Goal: Transaction & Acquisition: Purchase product/service

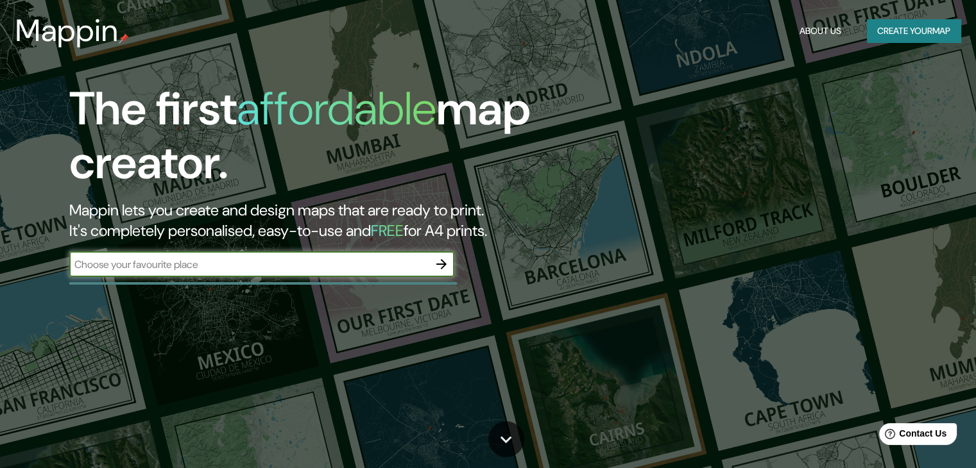
click at [266, 263] on input "text" at bounding box center [248, 264] width 359 height 15
click at [253, 262] on input "text" at bounding box center [248, 264] width 359 height 15
click at [250, 257] on input "text" at bounding box center [248, 264] width 359 height 15
type input "s"
type input "san [PERSON_NAME]"
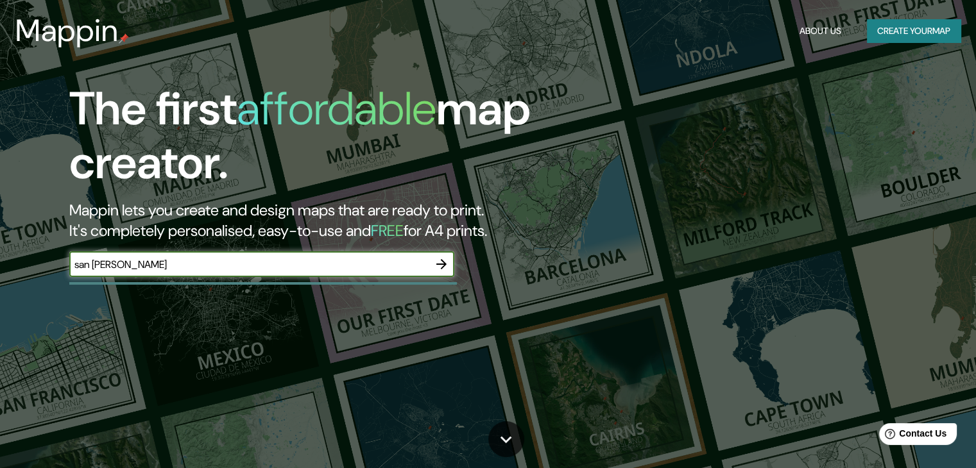
click at [436, 262] on icon "button" at bounding box center [441, 264] width 15 height 15
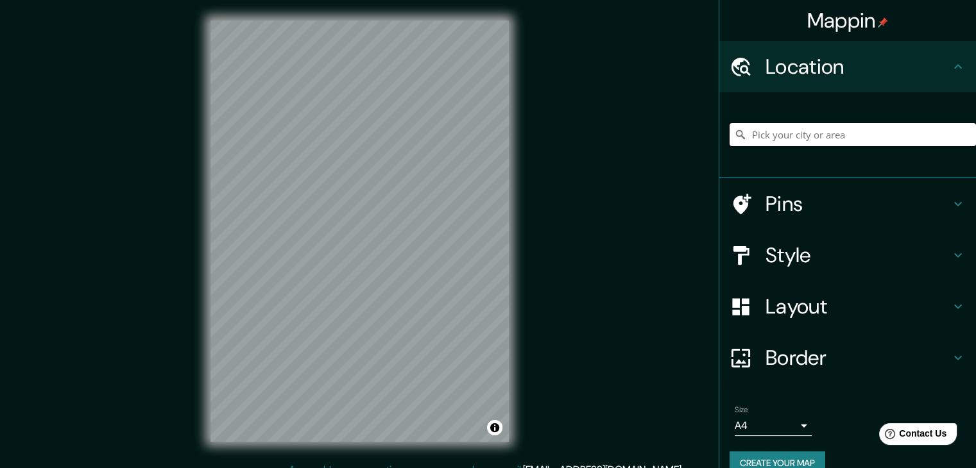
click at [781, 139] on input "Pick your city or area" at bounding box center [852, 134] width 246 height 23
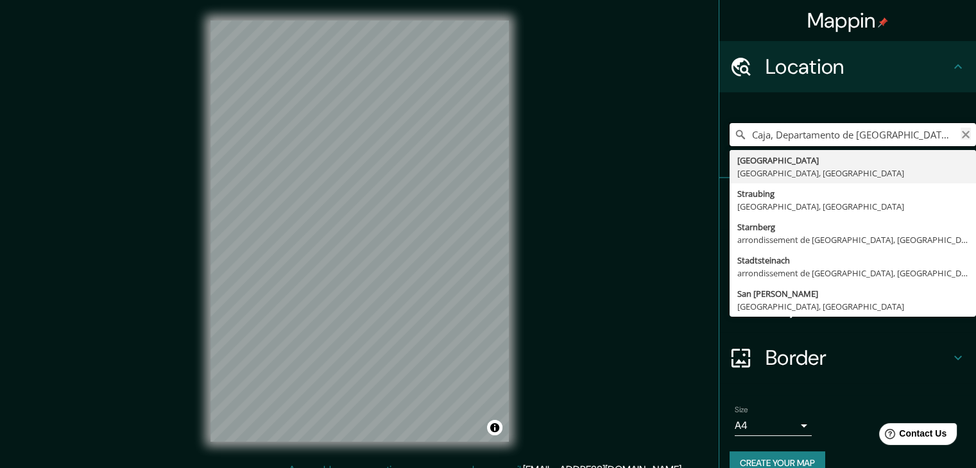
type input "Caja, Departamento de [GEOGRAPHIC_DATA], [GEOGRAPHIC_DATA]"
click at [961, 132] on icon "Clear" at bounding box center [965, 135] width 8 height 8
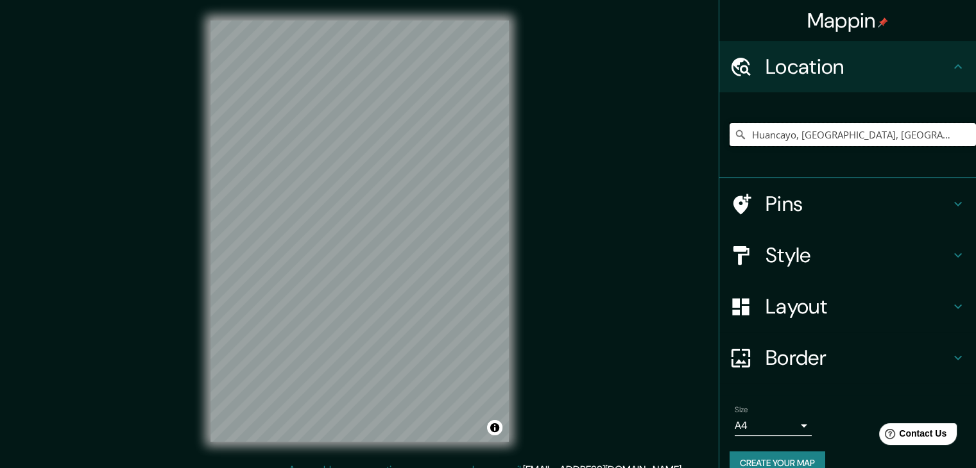
type input "Huancayo, [GEOGRAPHIC_DATA], [GEOGRAPHIC_DATA]"
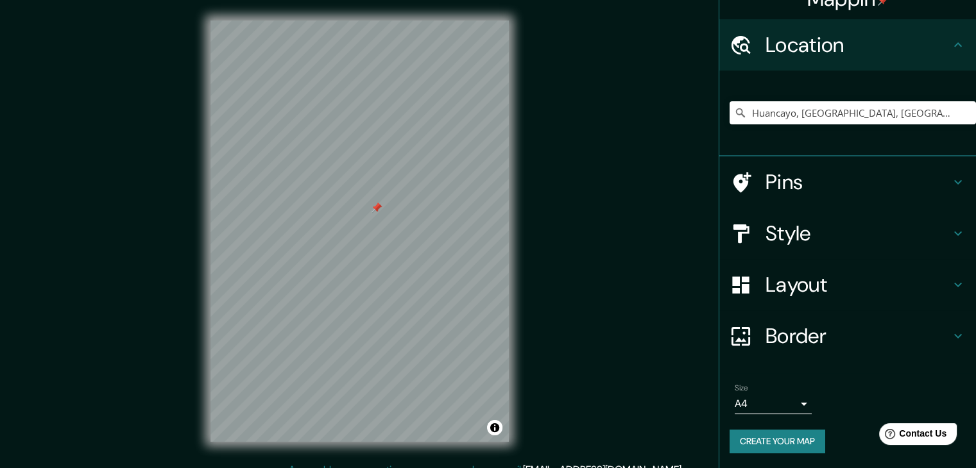
click at [950, 338] on icon at bounding box center [957, 335] width 15 height 15
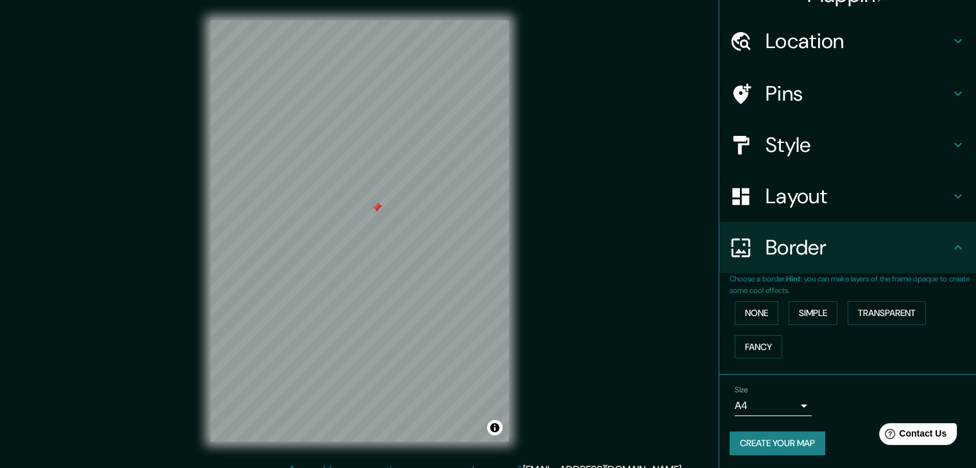
scroll to position [27, 0]
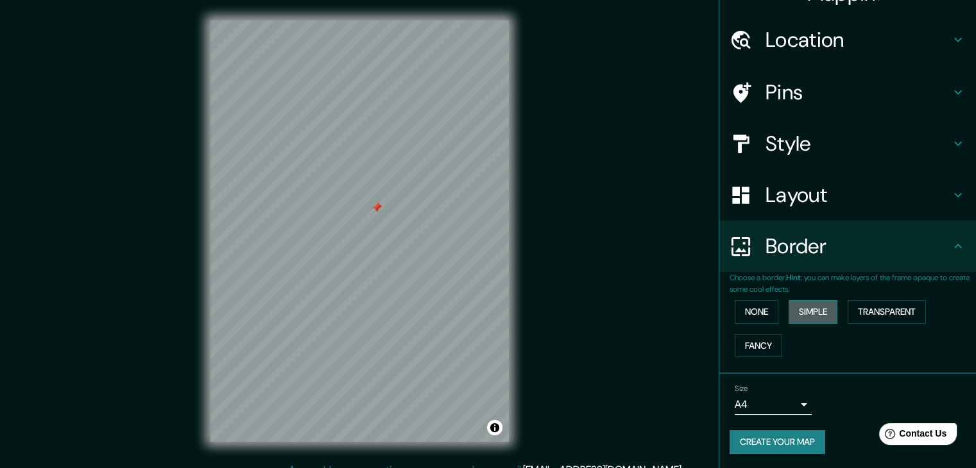
click at [798, 309] on button "Simple" at bounding box center [812, 312] width 49 height 24
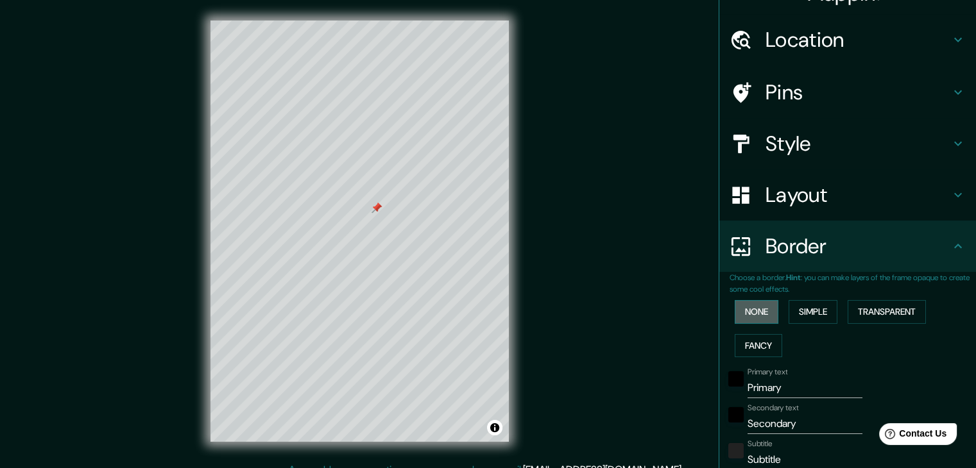
click at [756, 309] on button "None" at bounding box center [756, 312] width 44 height 24
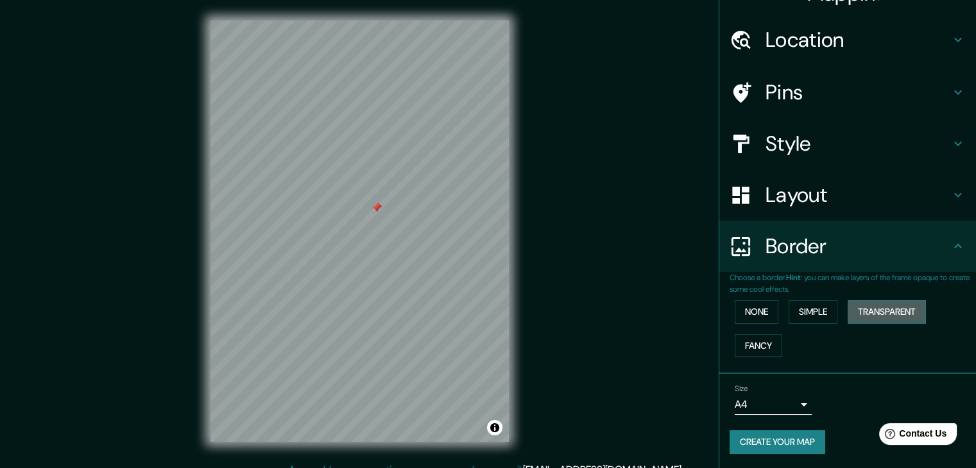
click at [865, 312] on button "Transparent" at bounding box center [886, 312] width 78 height 24
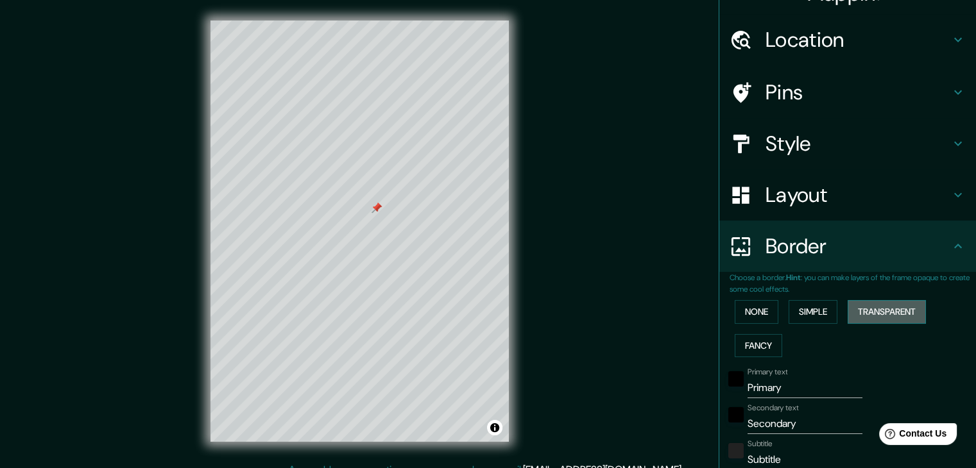
click at [862, 311] on button "Transparent" at bounding box center [886, 312] width 78 height 24
type input "223"
type input "37"
click at [734, 343] on button "Fancy" at bounding box center [757, 346] width 47 height 24
click at [739, 311] on button "None" at bounding box center [756, 312] width 44 height 24
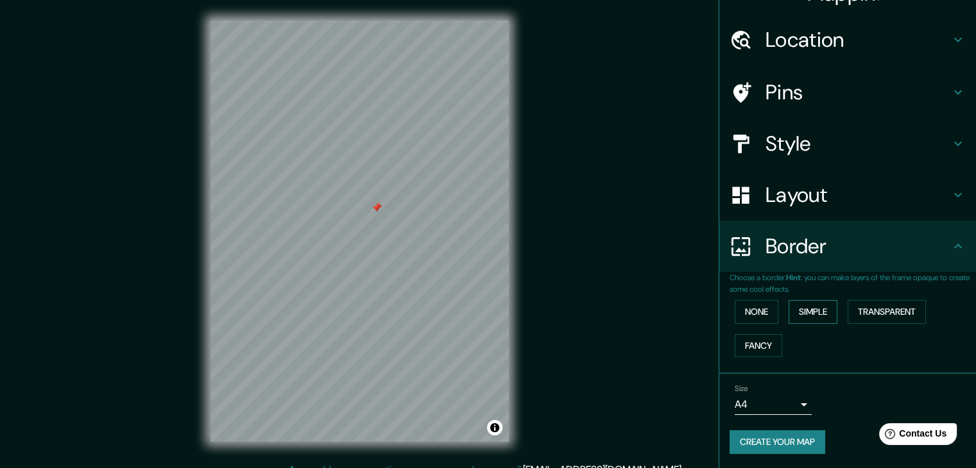
click at [795, 311] on button "Simple" at bounding box center [812, 312] width 49 height 24
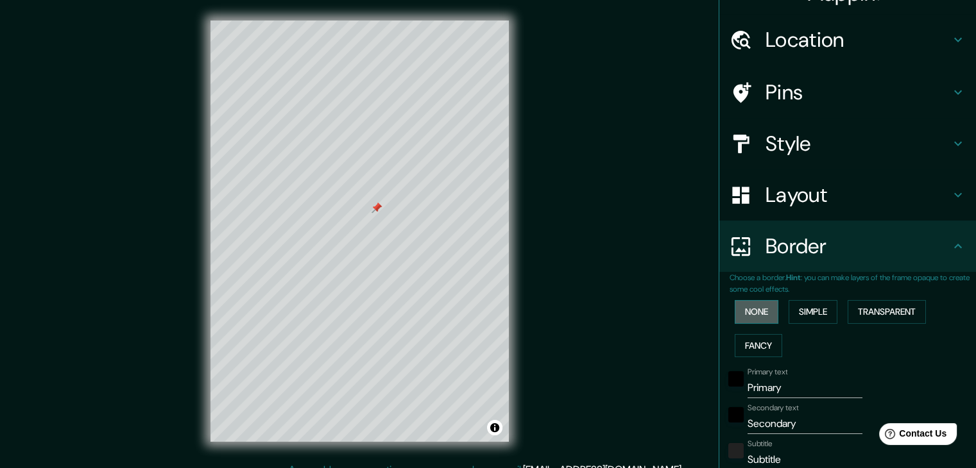
click at [745, 311] on button "None" at bounding box center [756, 312] width 44 height 24
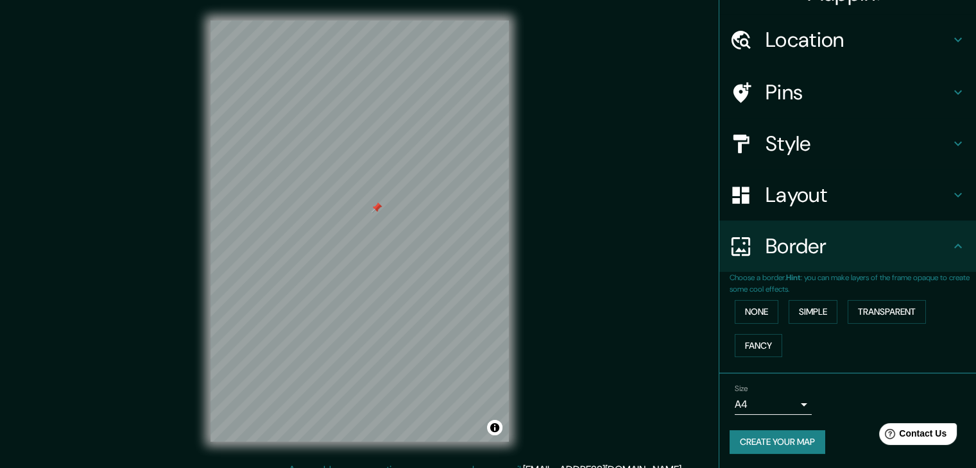
scroll to position [0, 0]
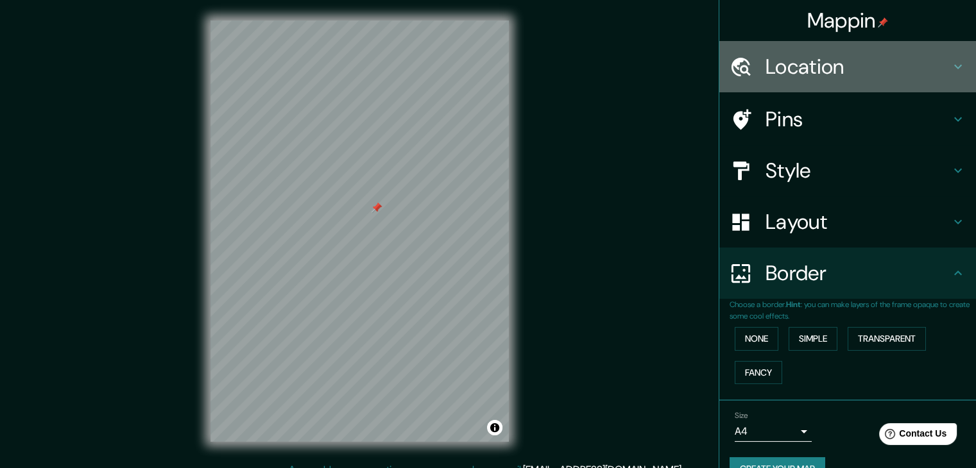
click at [950, 62] on icon at bounding box center [957, 66] width 15 height 15
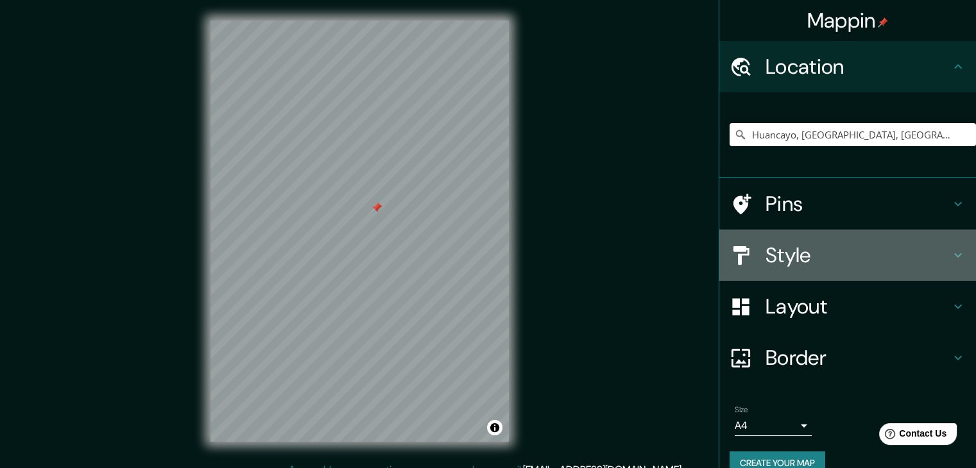
click at [950, 253] on icon at bounding box center [957, 255] width 15 height 15
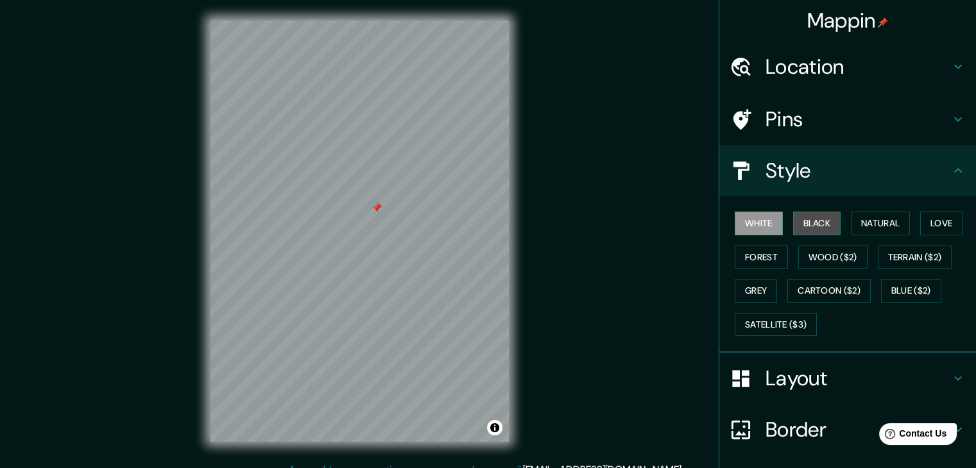
click at [806, 224] on button "Black" at bounding box center [817, 224] width 48 height 24
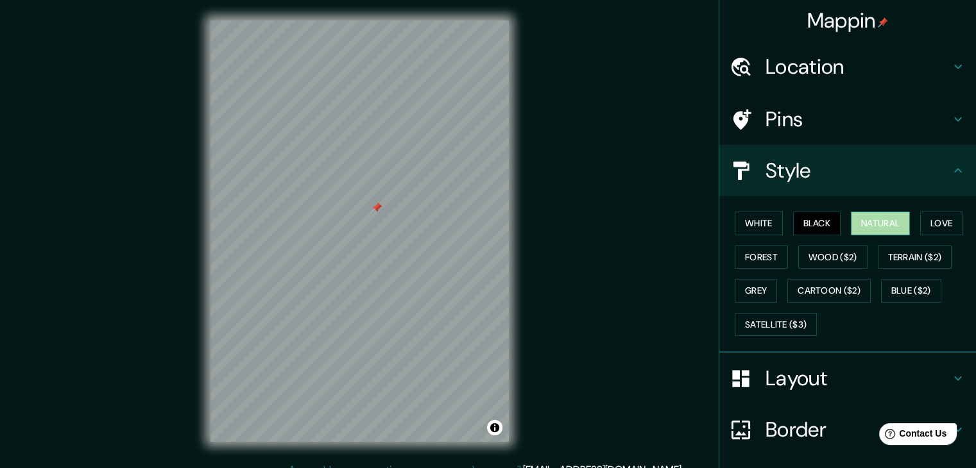
click at [851, 224] on button "Natural" at bounding box center [880, 224] width 59 height 24
click at [941, 214] on button "Love" at bounding box center [941, 224] width 42 height 24
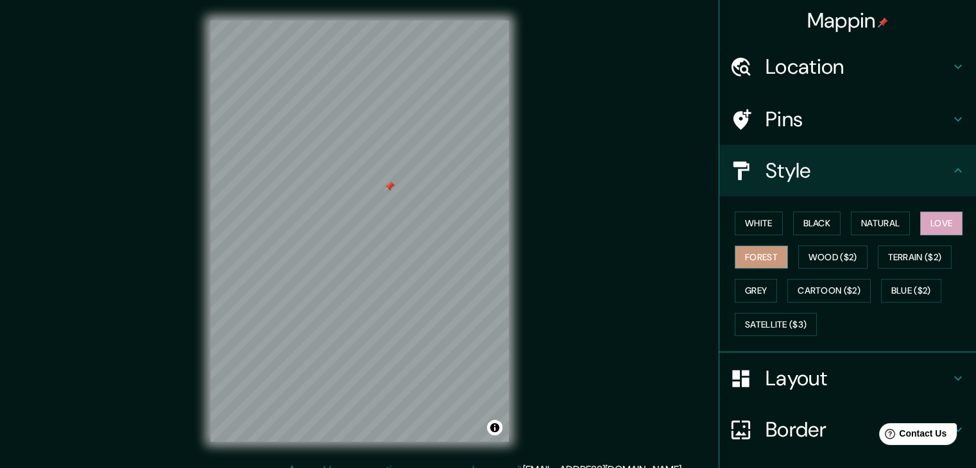
click at [757, 255] on button "Forest" at bounding box center [760, 258] width 53 height 24
click at [798, 255] on button "Wood ($2)" at bounding box center [832, 258] width 69 height 24
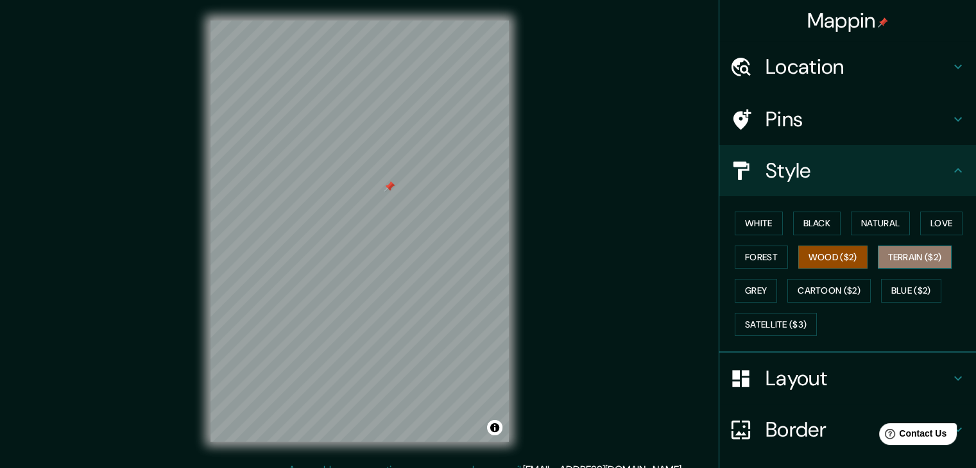
click at [895, 256] on button "Terrain ($2)" at bounding box center [914, 258] width 74 height 24
click at [750, 287] on button "Grey" at bounding box center [755, 291] width 42 height 24
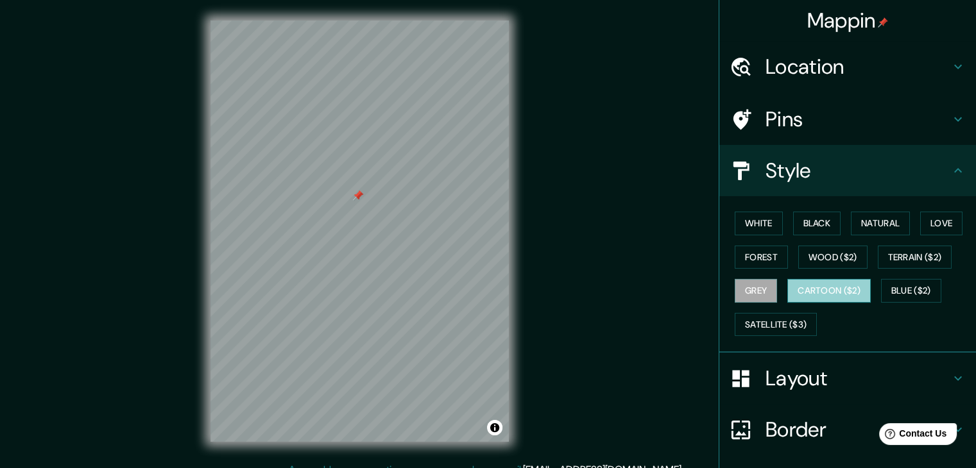
click at [804, 286] on button "Cartoon ($2)" at bounding box center [828, 291] width 83 height 24
click at [885, 280] on button "Blue ($2)" at bounding box center [911, 291] width 60 height 24
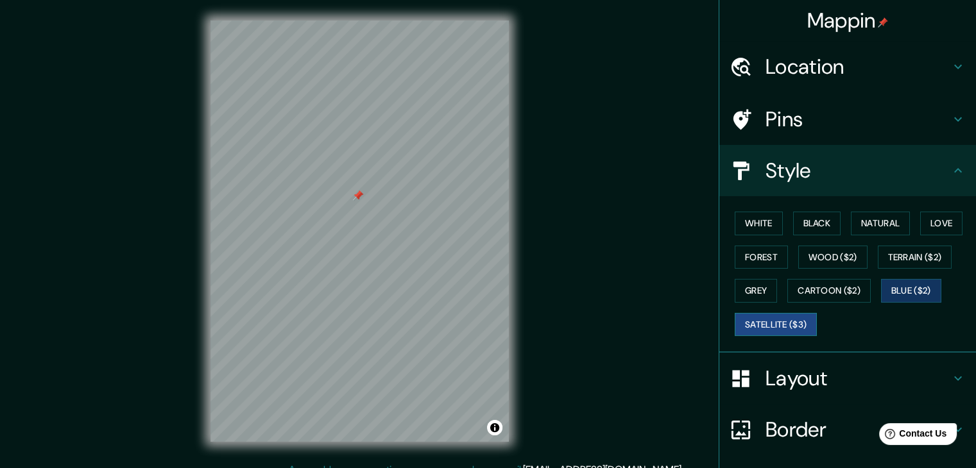
click at [770, 321] on button "Satellite ($3)" at bounding box center [775, 325] width 82 height 24
click at [759, 219] on button "White" at bounding box center [758, 224] width 48 height 24
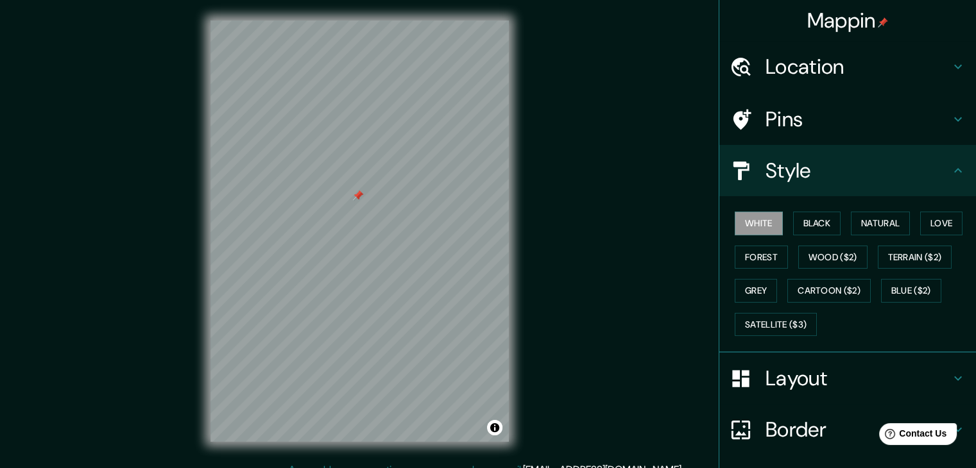
click at [865, 125] on h4 "Pins" at bounding box center [857, 119] width 185 height 26
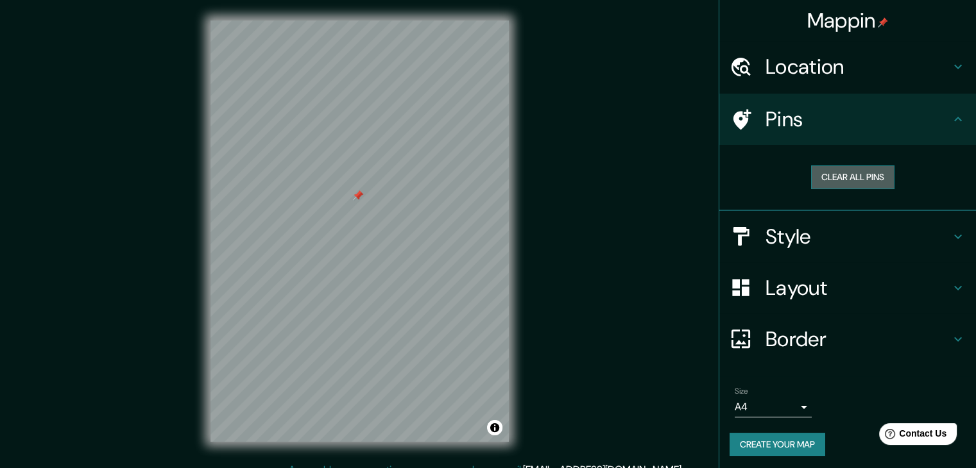
click at [863, 174] on button "Clear all pins" at bounding box center [852, 177] width 83 height 24
click at [844, 175] on button "Clear all pins" at bounding box center [852, 177] width 83 height 24
click at [820, 171] on button "Clear all pins" at bounding box center [852, 177] width 83 height 24
